Goal: Information Seeking & Learning: Find specific fact

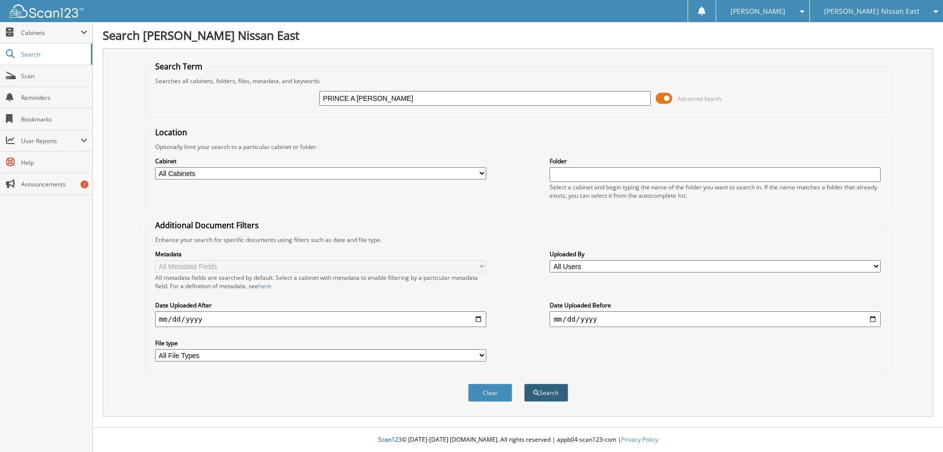
type input "PRINCE A [PERSON_NAME]"
click at [547, 396] on button "Search" at bounding box center [546, 392] width 44 height 18
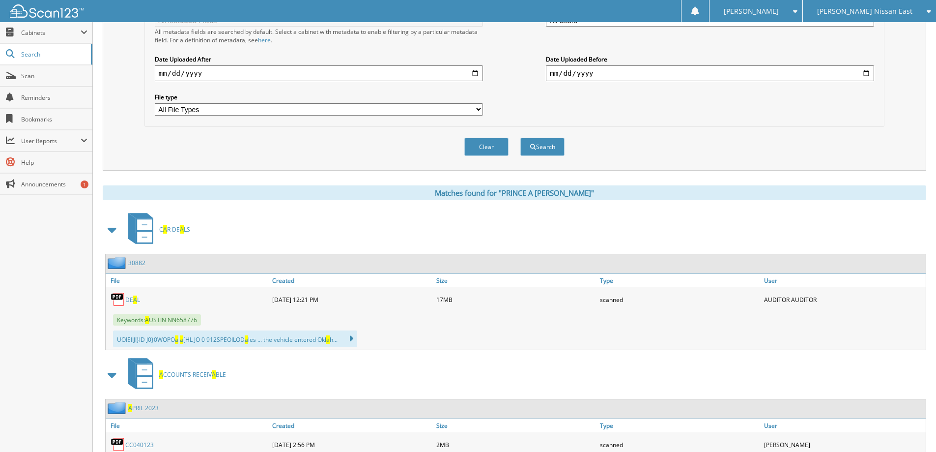
scroll to position [197, 0]
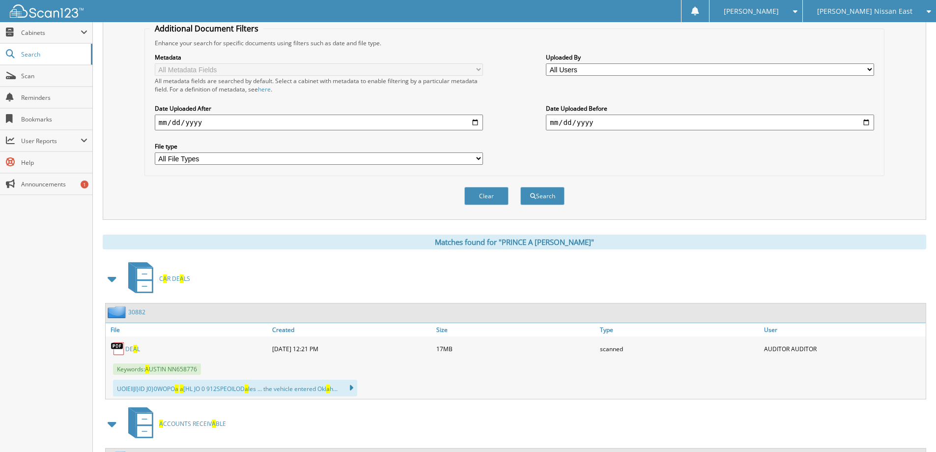
click at [136, 313] on link "30882" at bounding box center [136, 312] width 17 height 8
